Goal: Task Accomplishment & Management: Complete application form

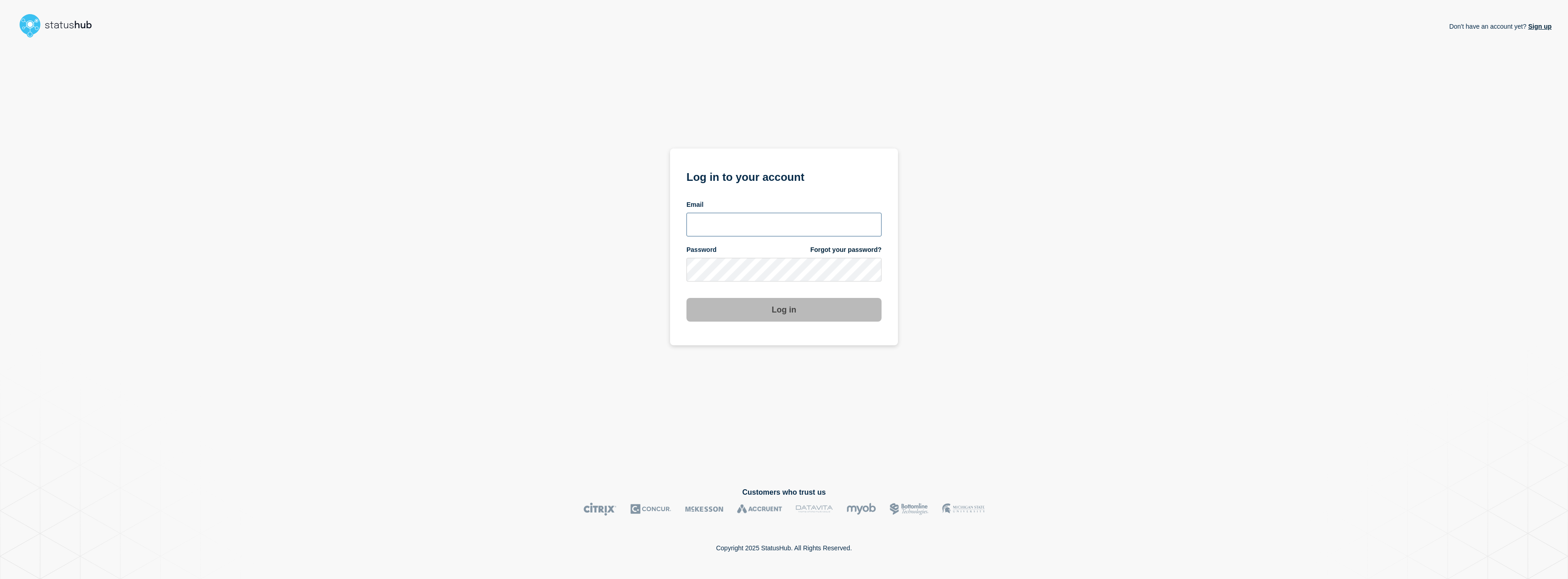
click at [771, 221] on input "email input" at bounding box center [784, 224] width 195 height 24
type input "jafet.figueroa@lcisd.org"
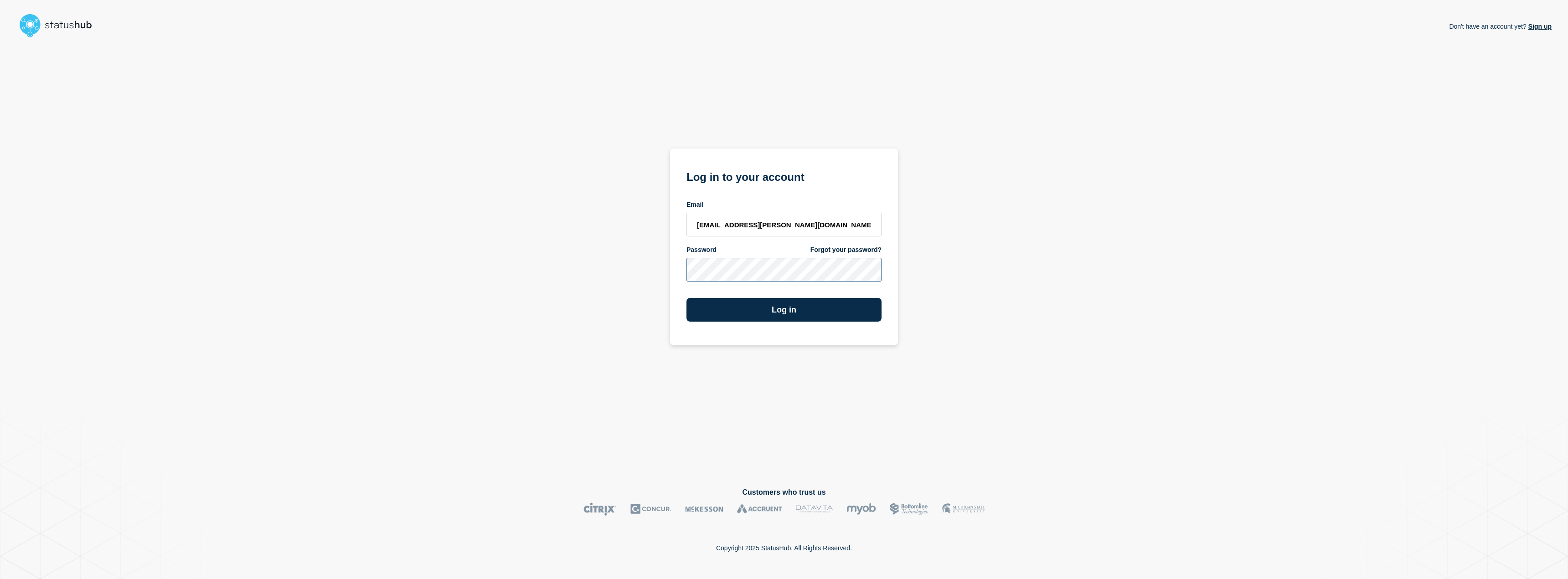
click at [687, 298] on button "Log in" at bounding box center [784, 310] width 195 height 24
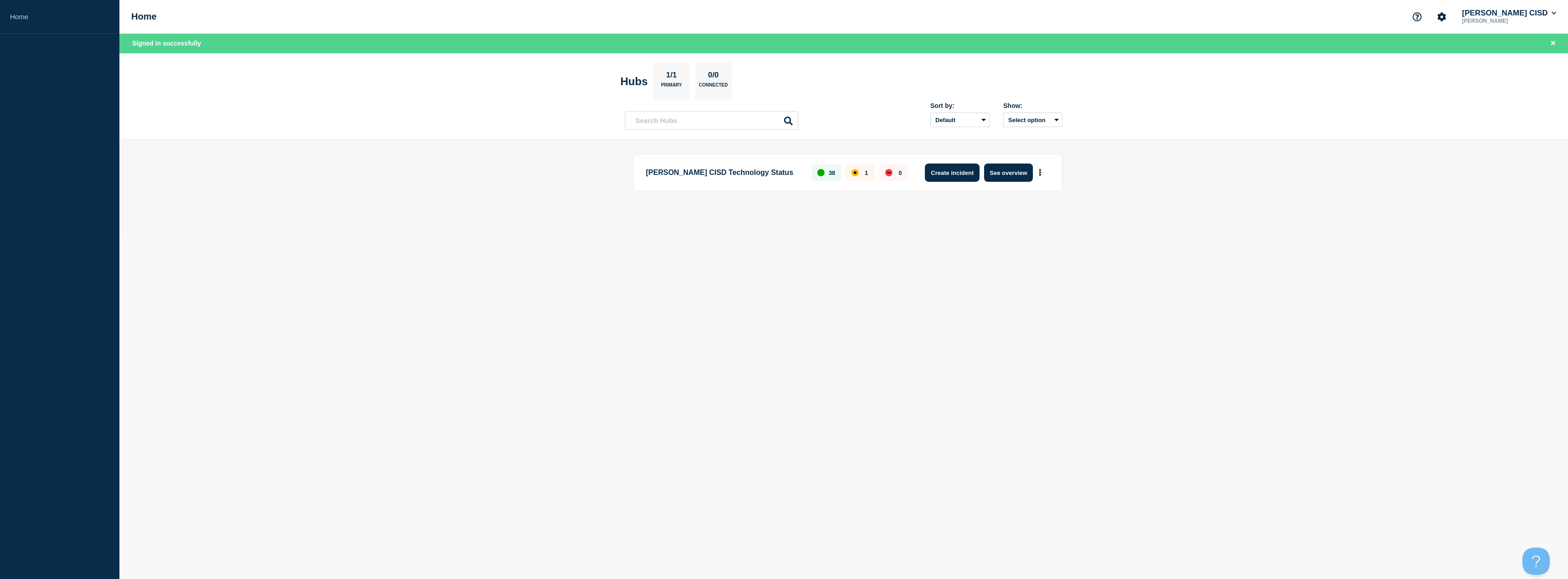
click at [962, 179] on button "Create incident" at bounding box center [952, 173] width 55 height 18
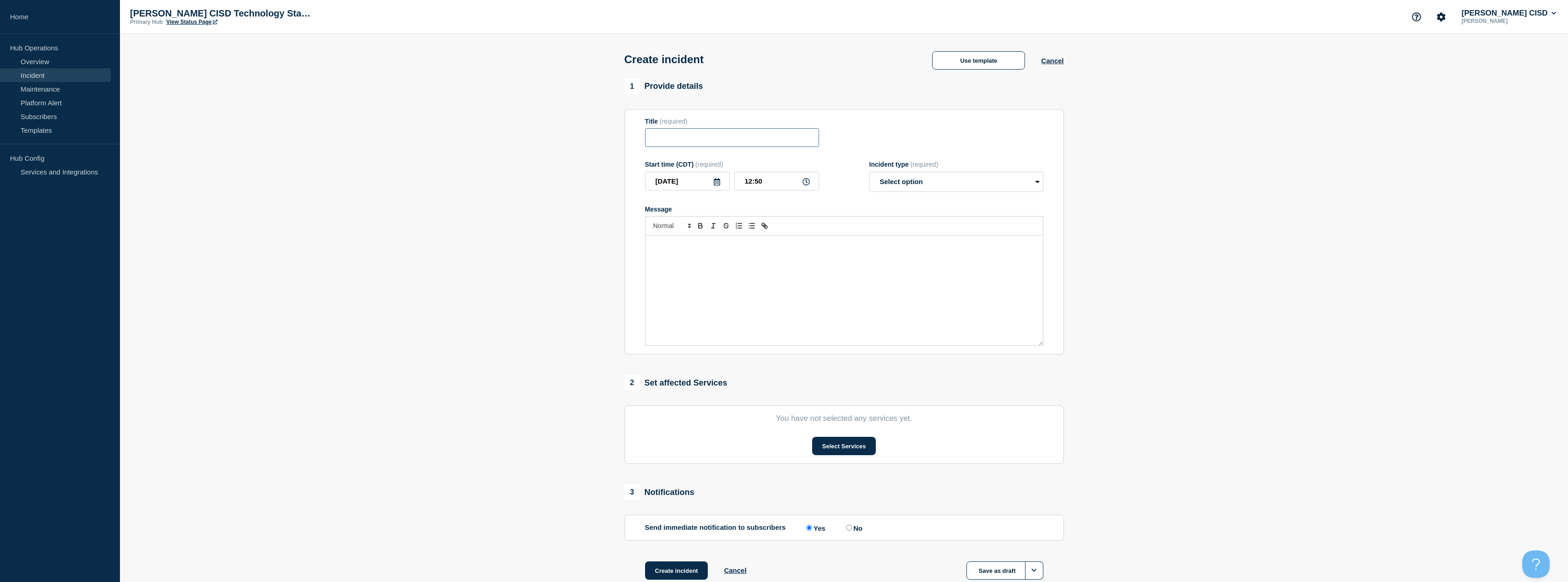
click at [750, 144] on input "Title" at bounding box center [732, 138] width 174 height 19
type input "ParentSquare"
click at [950, 181] on select "Select option Investigating Identified Monitoring" at bounding box center [956, 182] width 174 height 20
select select "identified"
click at [869, 174] on select "Select option Investigating Identified Monitoring" at bounding box center [956, 182] width 174 height 20
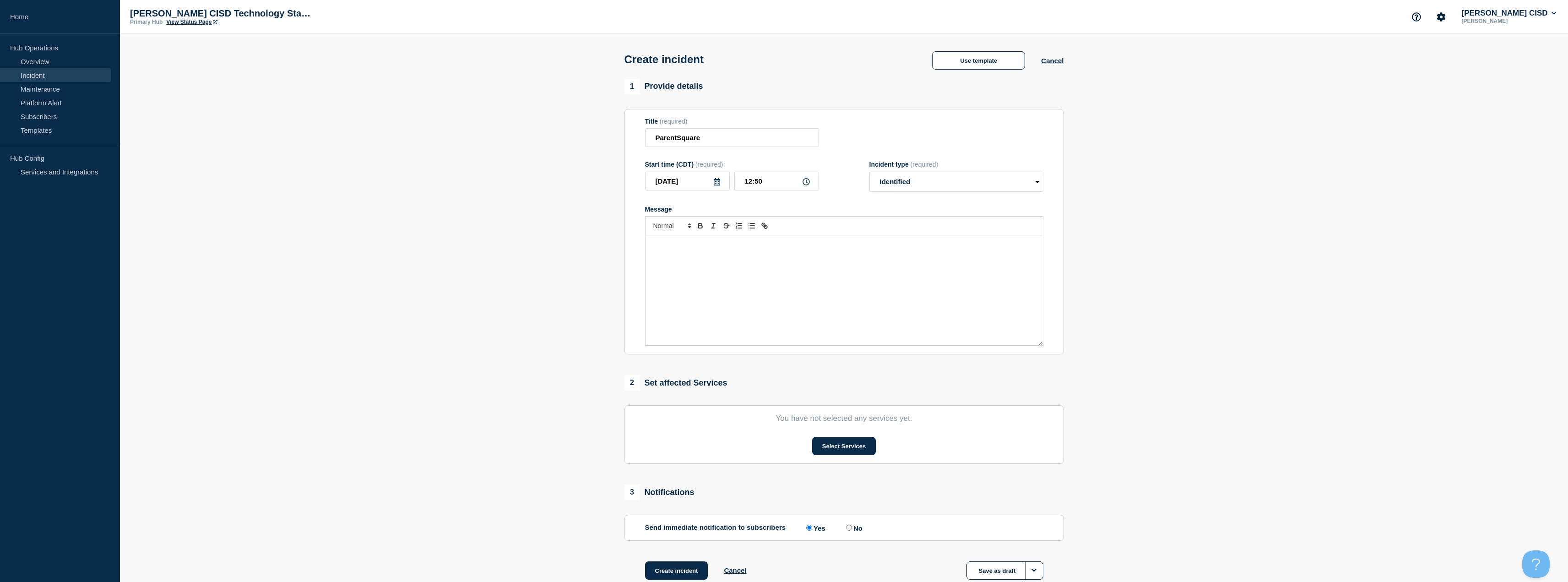
drag, startPoint x: 860, startPoint y: 262, endPoint x: 841, endPoint y: 262, distance: 19.0
click at [859, 262] on div "Message" at bounding box center [844, 290] width 397 height 110
click at [850, 454] on button "Select Services" at bounding box center [844, 446] width 64 height 18
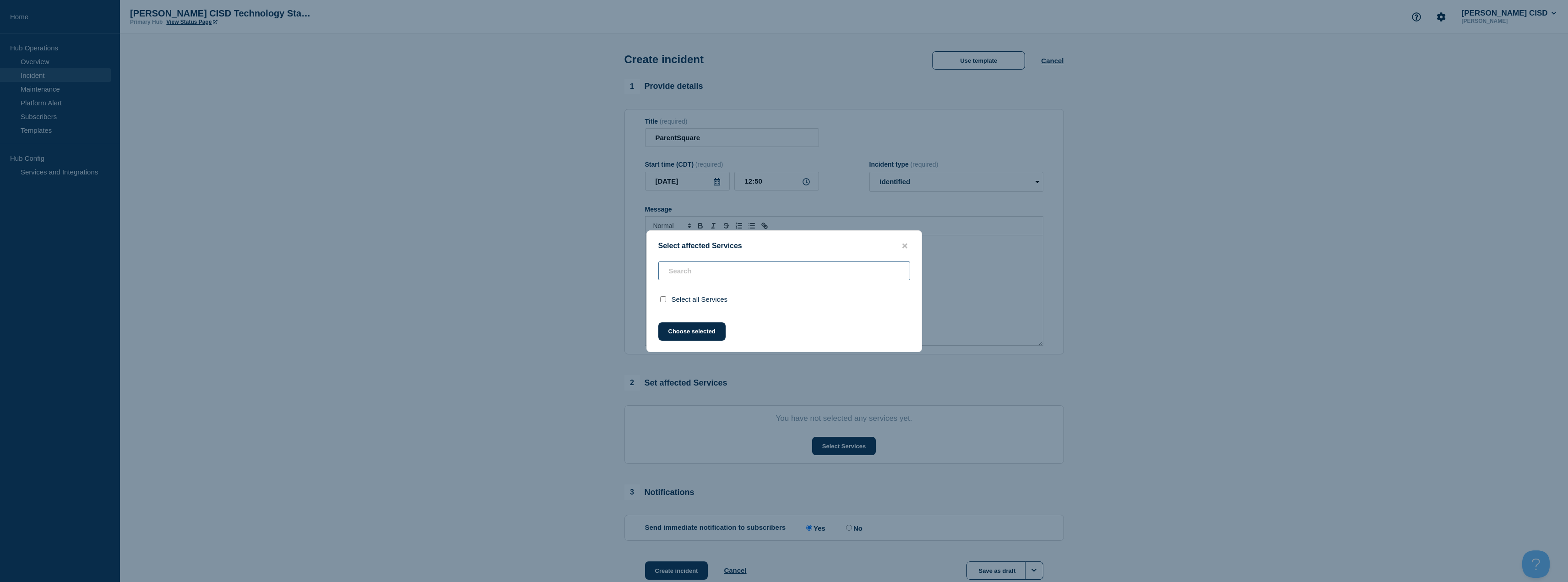
click at [735, 273] on input "text" at bounding box center [784, 271] width 252 height 19
type input "p"
checkbox input "true"
type input "parent"
checkbox input "false"
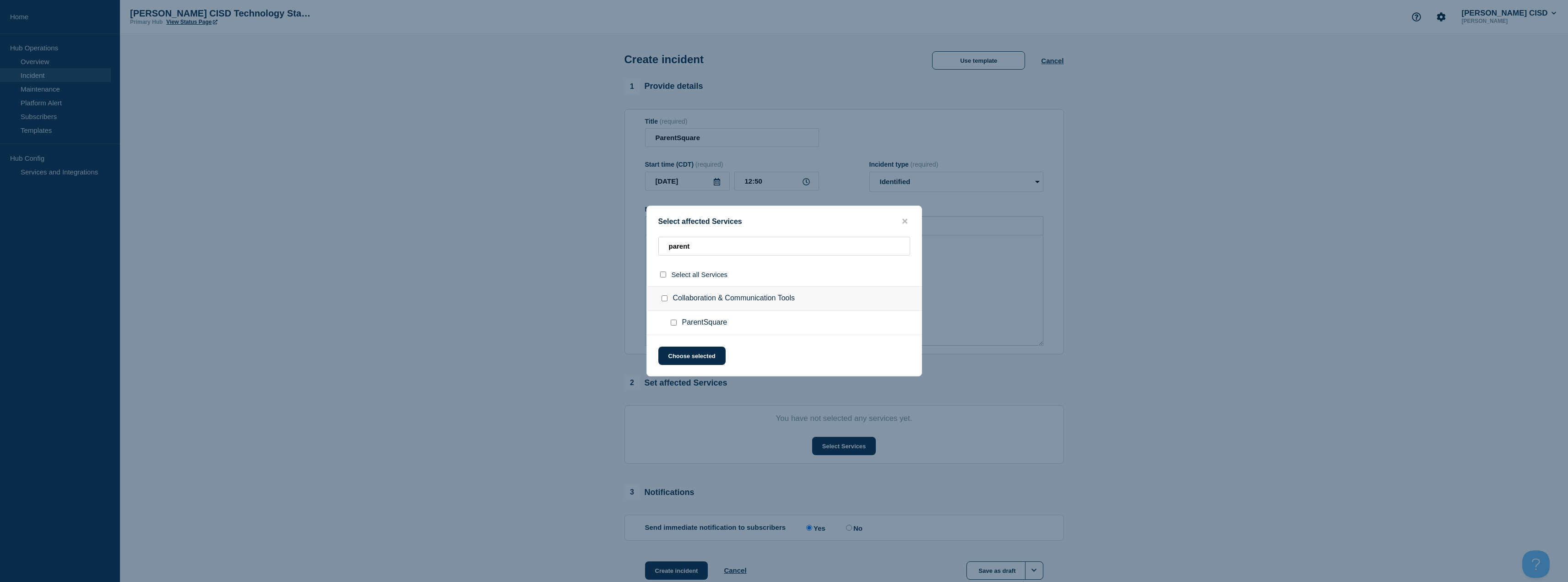
click at [674, 323] on input "ParentSquare checkbox" at bounding box center [674, 323] width 6 height 6
checkbox input "true"
click at [688, 359] on button "Choose selected" at bounding box center [692, 356] width 67 height 18
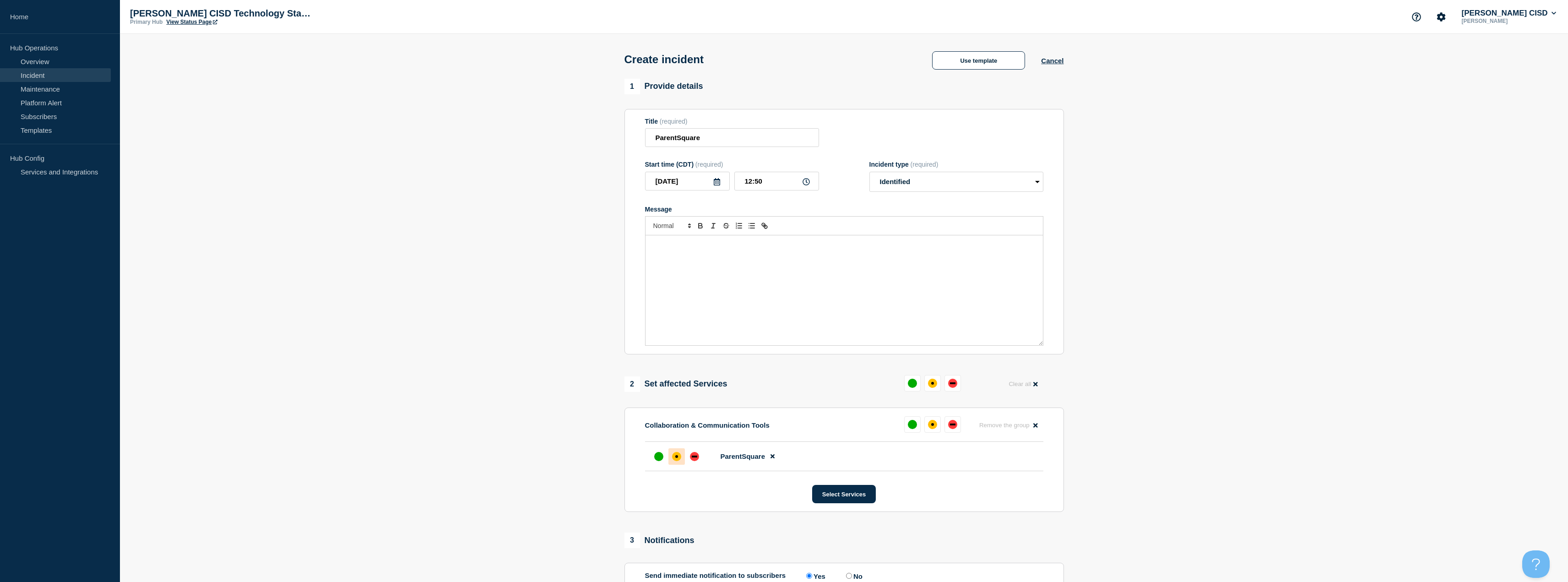
click at [679, 456] on div "affected" at bounding box center [676, 456] width 9 height 9
click at [710, 307] on div "Message" at bounding box center [844, 290] width 397 height 110
click at [869, 248] on p "Users may experience issues logging into ParentSquare. ParentSquare is aware" at bounding box center [844, 245] width 384 height 8
click at [863, 249] on p "Users may experience issues logging into ParentSquare. ParentSquare is awarewar…" at bounding box center [844, 245] width 384 height 8
click at [911, 248] on p "Users may experience issues logging into ParentSquare. ParentSquare is aware of…" at bounding box center [844, 245] width 384 height 8
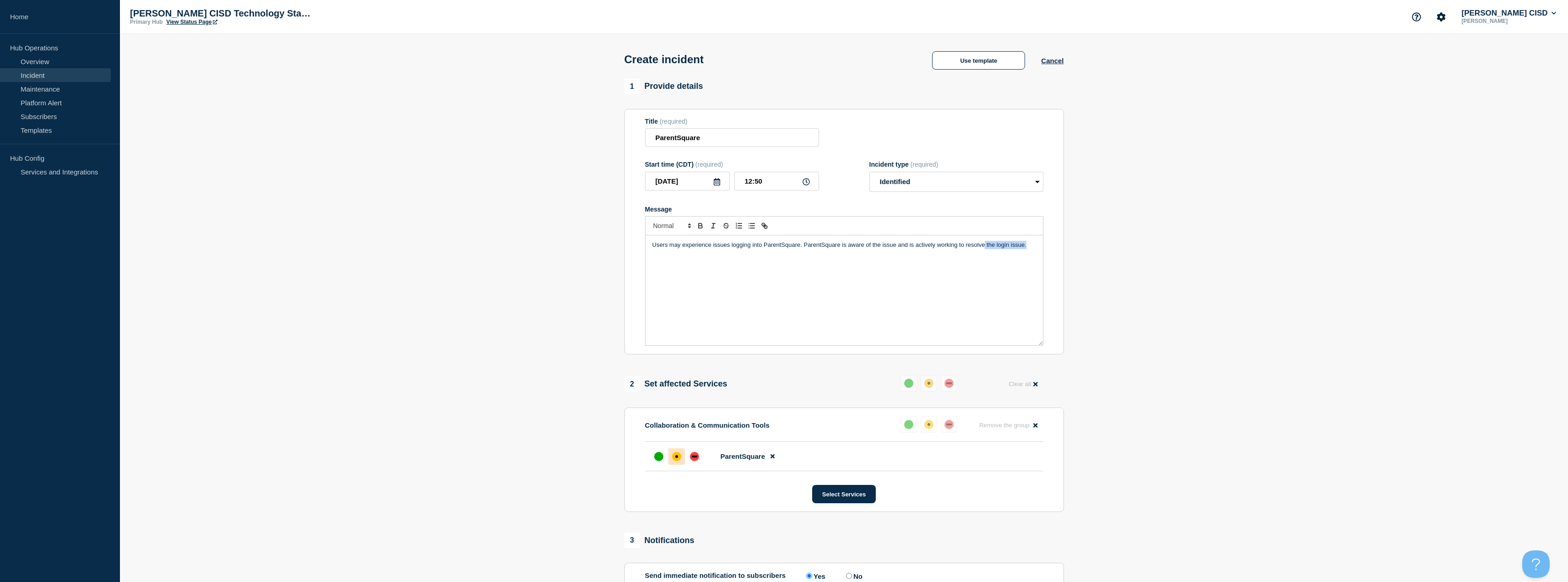
drag, startPoint x: 984, startPoint y: 246, endPoint x: 1040, endPoint y: 247, distance: 56.0
click at [1040, 247] on div "Users may experience issues logging into ParentSquare. ParentSquare is aware of…" at bounding box center [844, 290] width 397 height 110
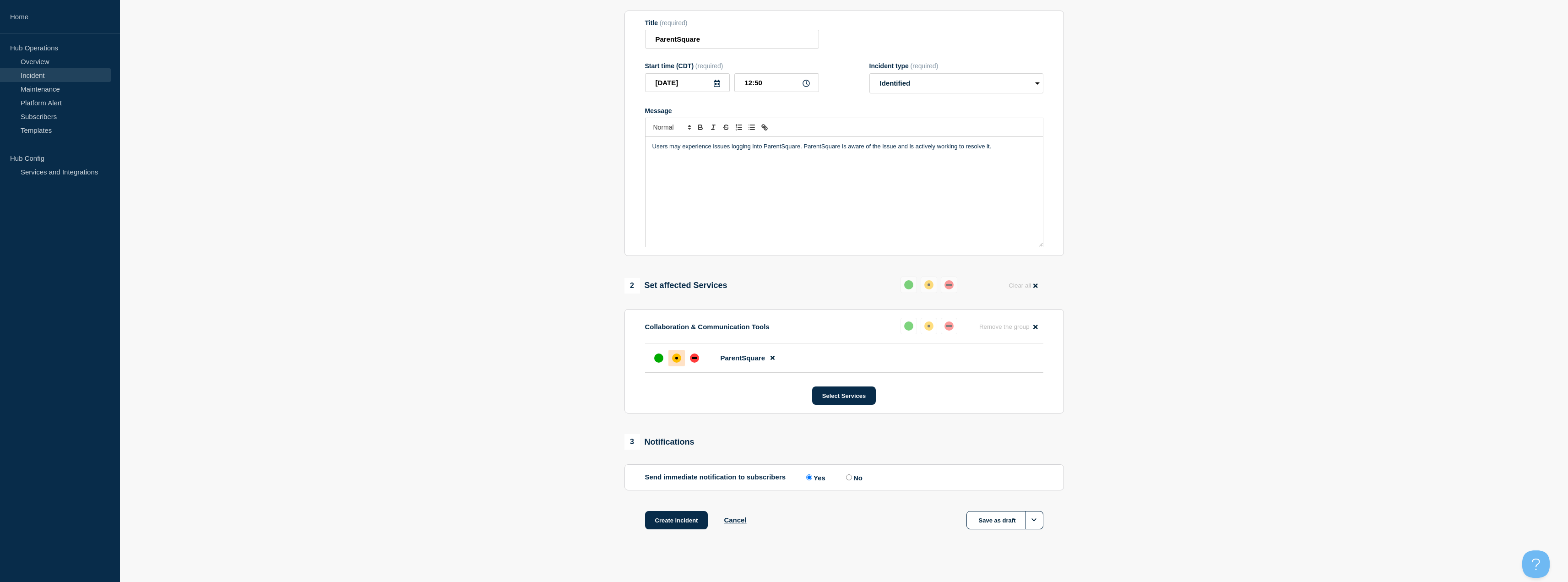
scroll to position [108, 0]
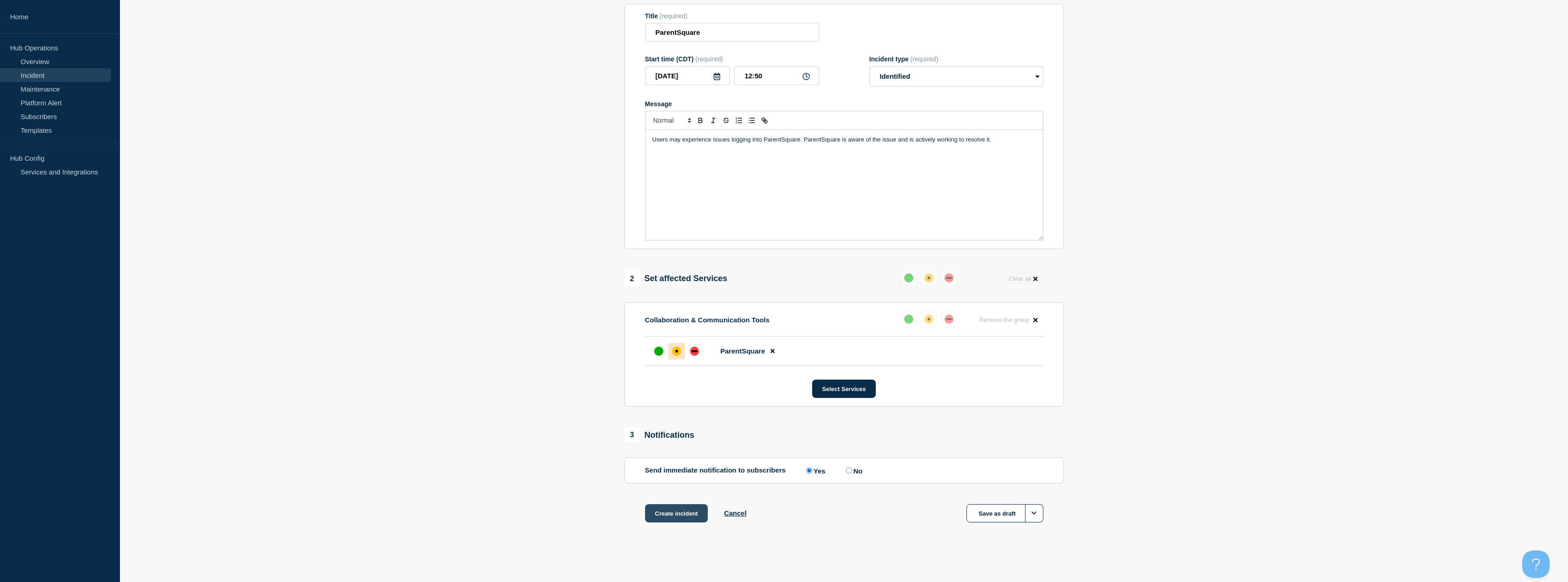
click at [663, 517] on button "Create incident" at bounding box center [676, 513] width 63 height 18
